Goal: Transaction & Acquisition: Book appointment/travel/reservation

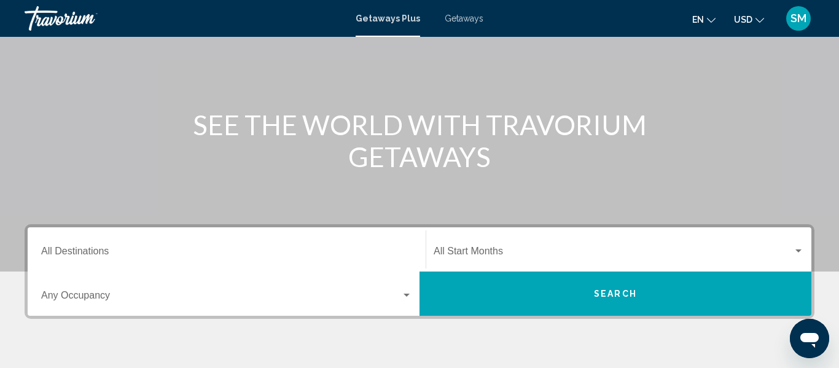
scroll to position [98, 0]
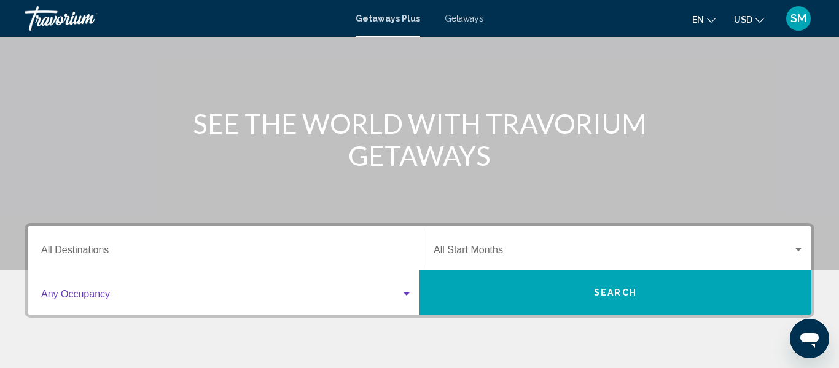
click at [404, 292] on div "Search widget" at bounding box center [407, 293] width 6 height 3
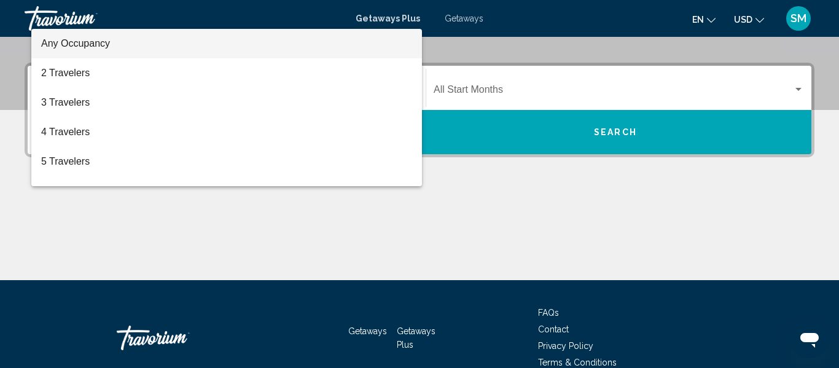
scroll to position [281, 0]
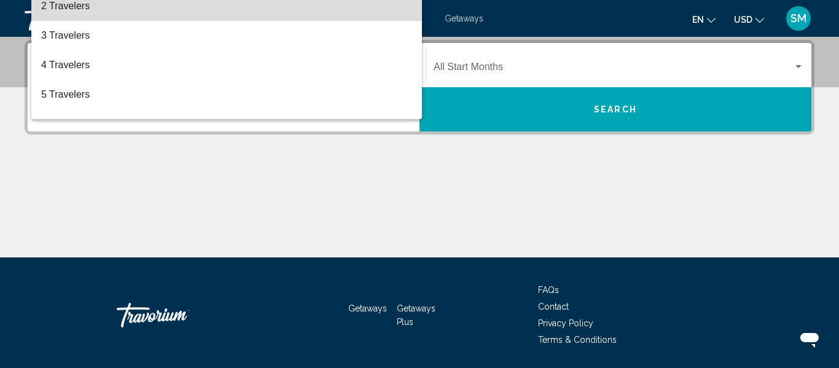
click at [106, 9] on span "2 Travelers" at bounding box center [226, 5] width 371 height 29
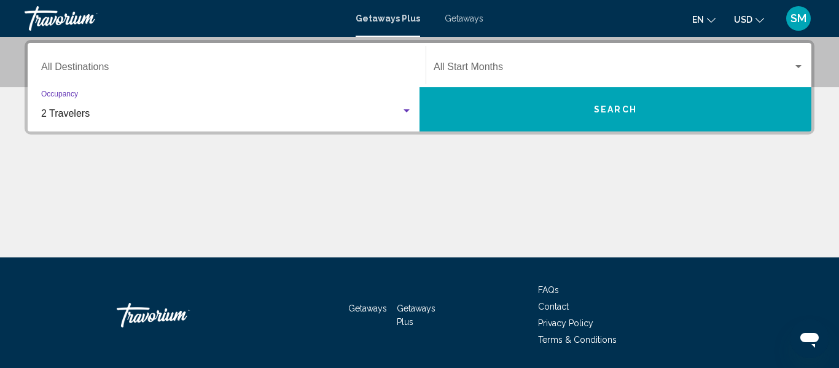
click at [799, 66] on div "Search widget" at bounding box center [799, 66] width 6 height 3
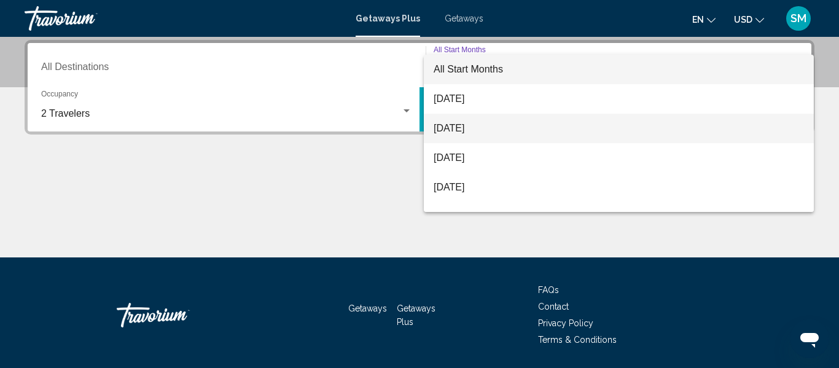
click at [512, 130] on span "[DATE]" at bounding box center [619, 128] width 370 height 29
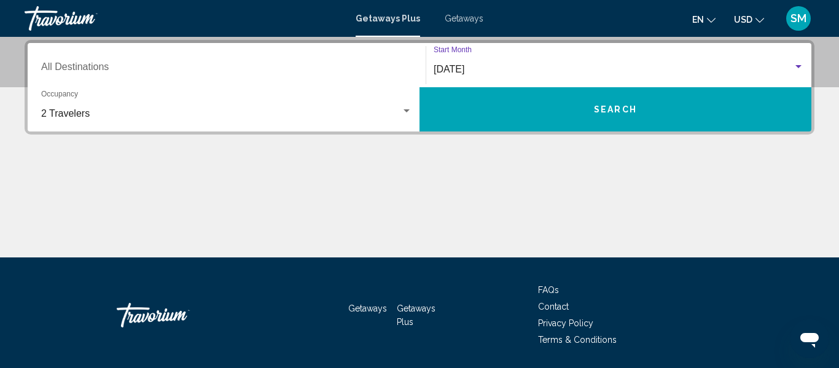
click at [560, 108] on button "Search" at bounding box center [616, 109] width 392 height 44
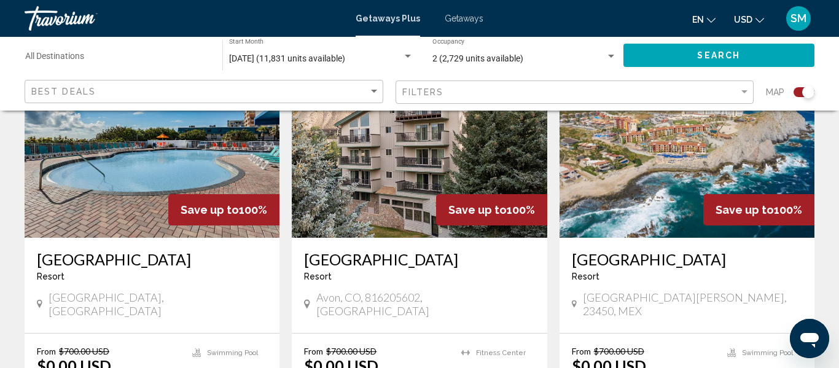
scroll to position [934, 0]
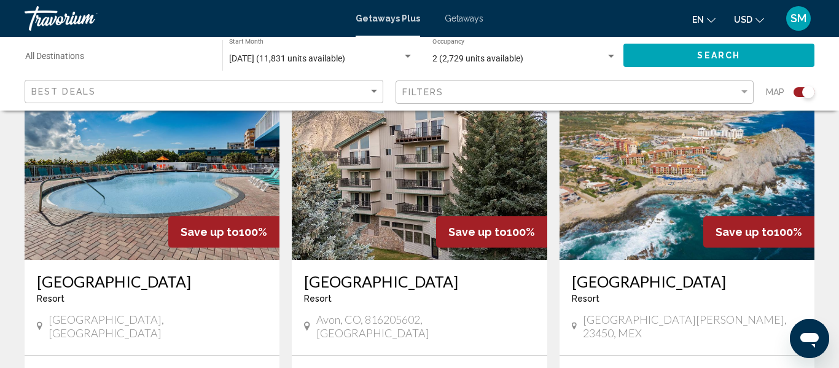
click at [122, 218] on img "Main content" at bounding box center [152, 161] width 255 height 197
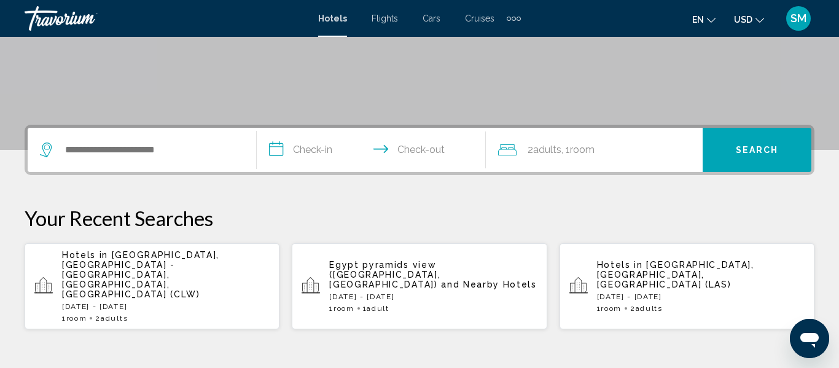
scroll to position [221, 0]
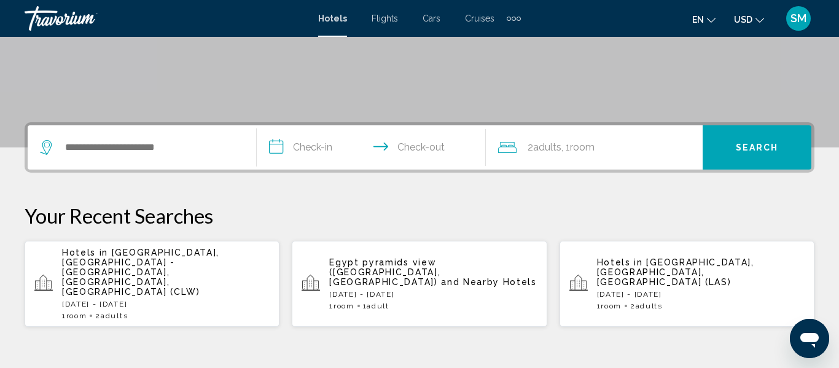
click at [160, 265] on span "Clearwater, St. Petersburg - Clearwater, FL, United States (CLW)" at bounding box center [140, 272] width 157 height 49
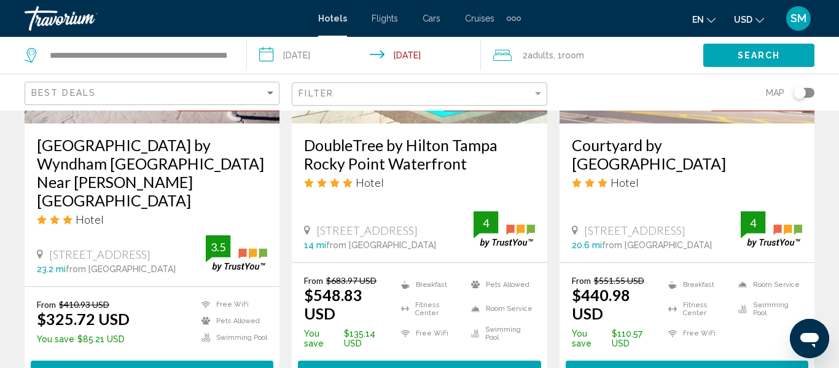
scroll to position [1818, 0]
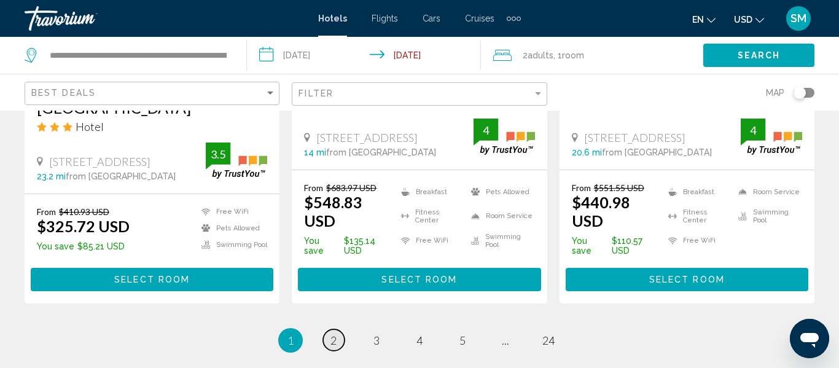
click at [332, 334] on span "2" at bounding box center [334, 341] width 6 height 14
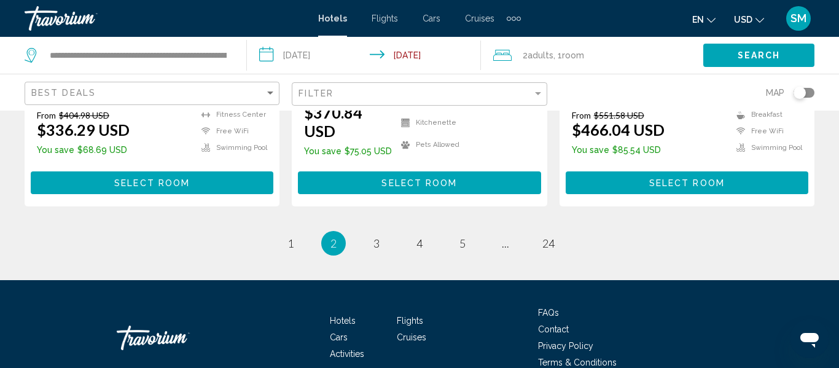
scroll to position [1864, 0]
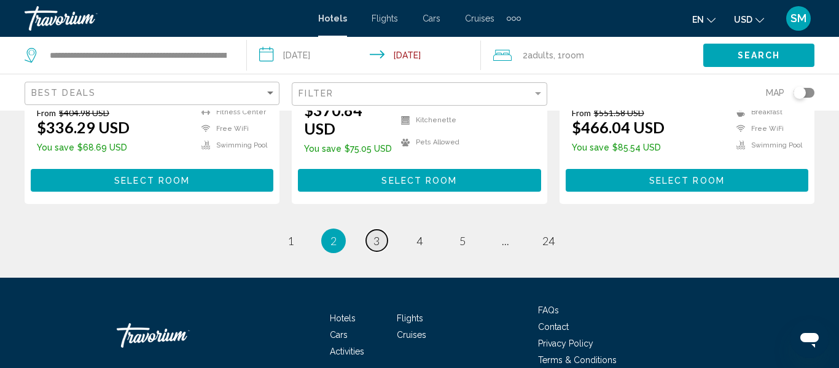
click at [374, 234] on span "3" at bounding box center [377, 241] width 6 height 14
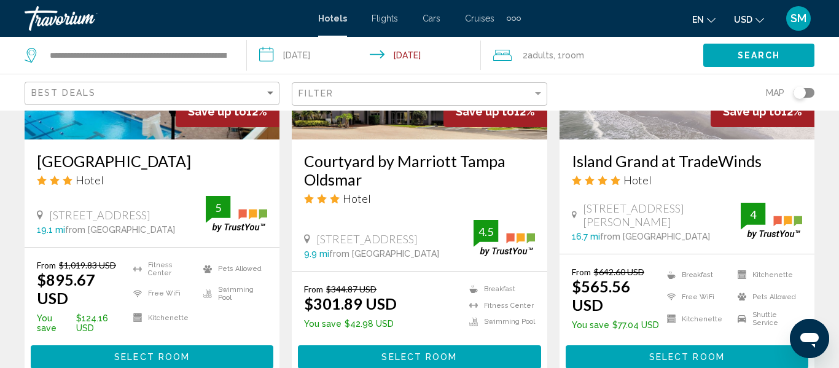
scroll to position [1229, 0]
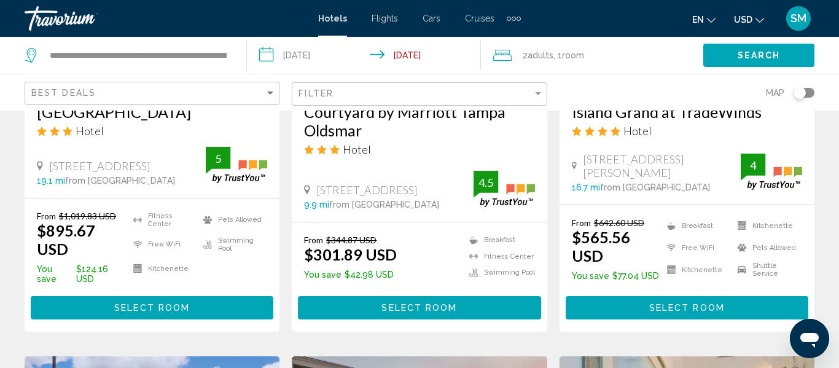
click at [416, 303] on span "Select Room" at bounding box center [419, 308] width 76 height 10
